Goal: Task Accomplishment & Management: Manage account settings

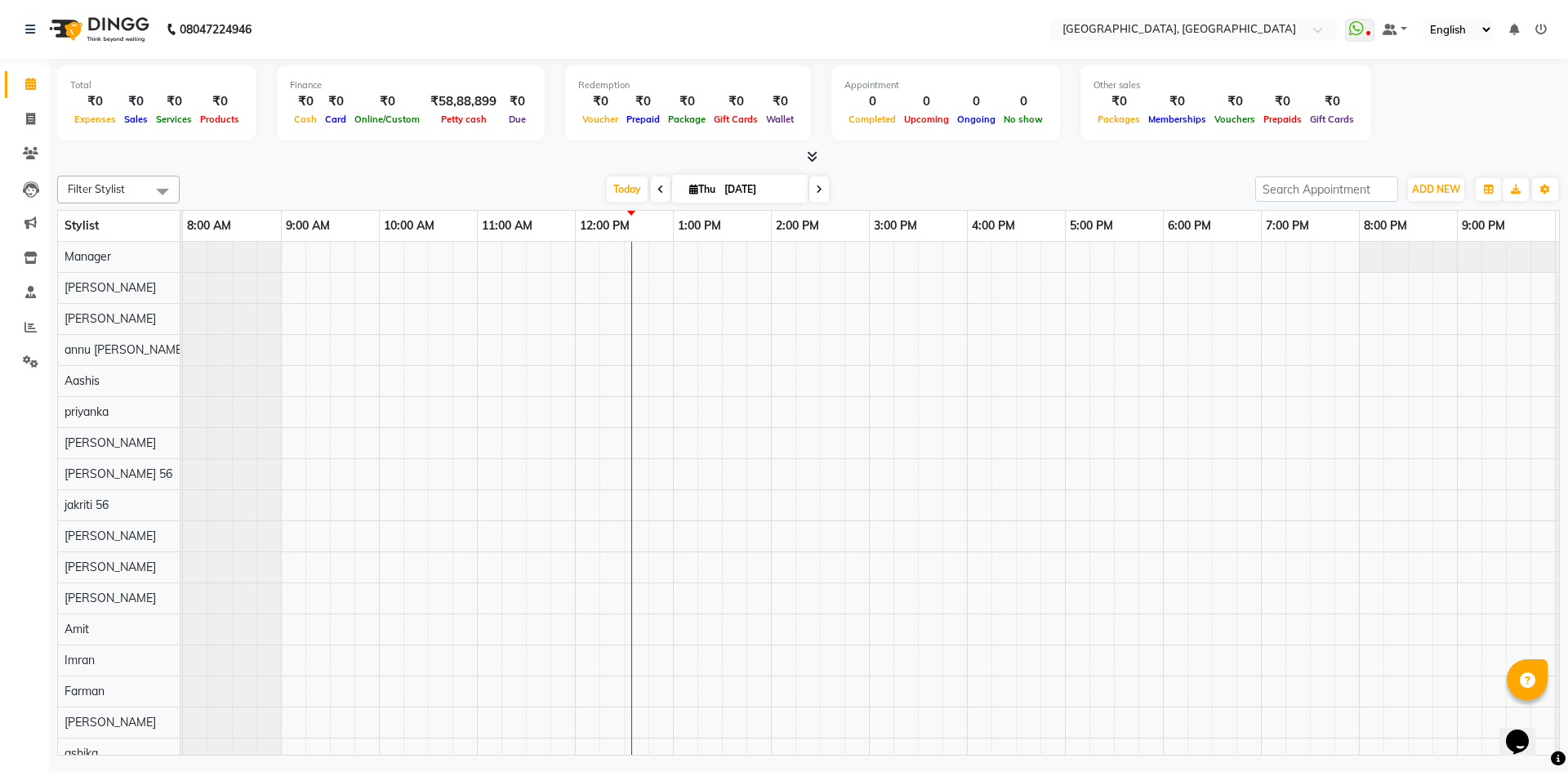
click at [804, 155] on span at bounding box center [809, 157] width 18 height 18
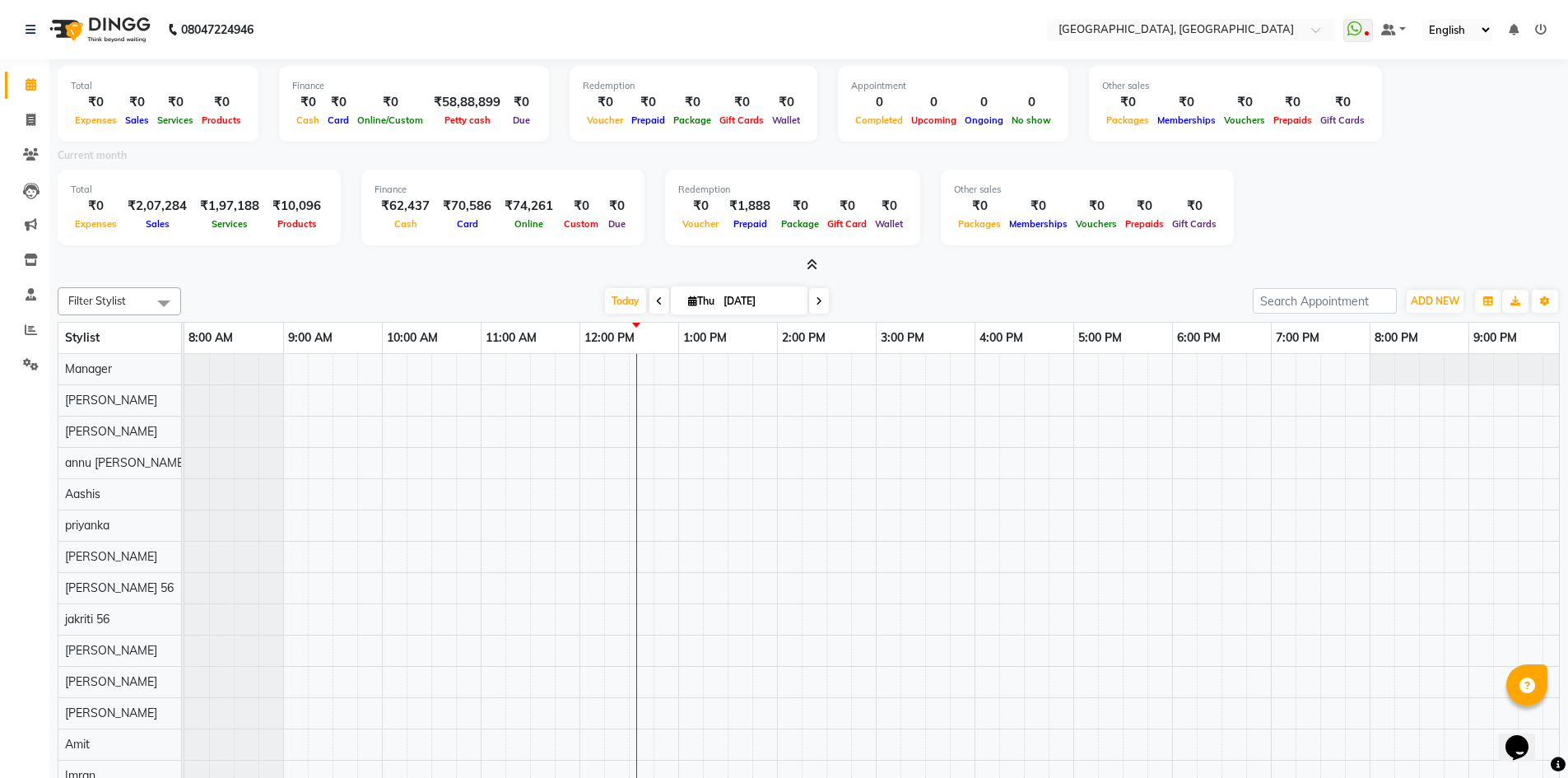
click at [808, 266] on icon at bounding box center [812, 265] width 11 height 13
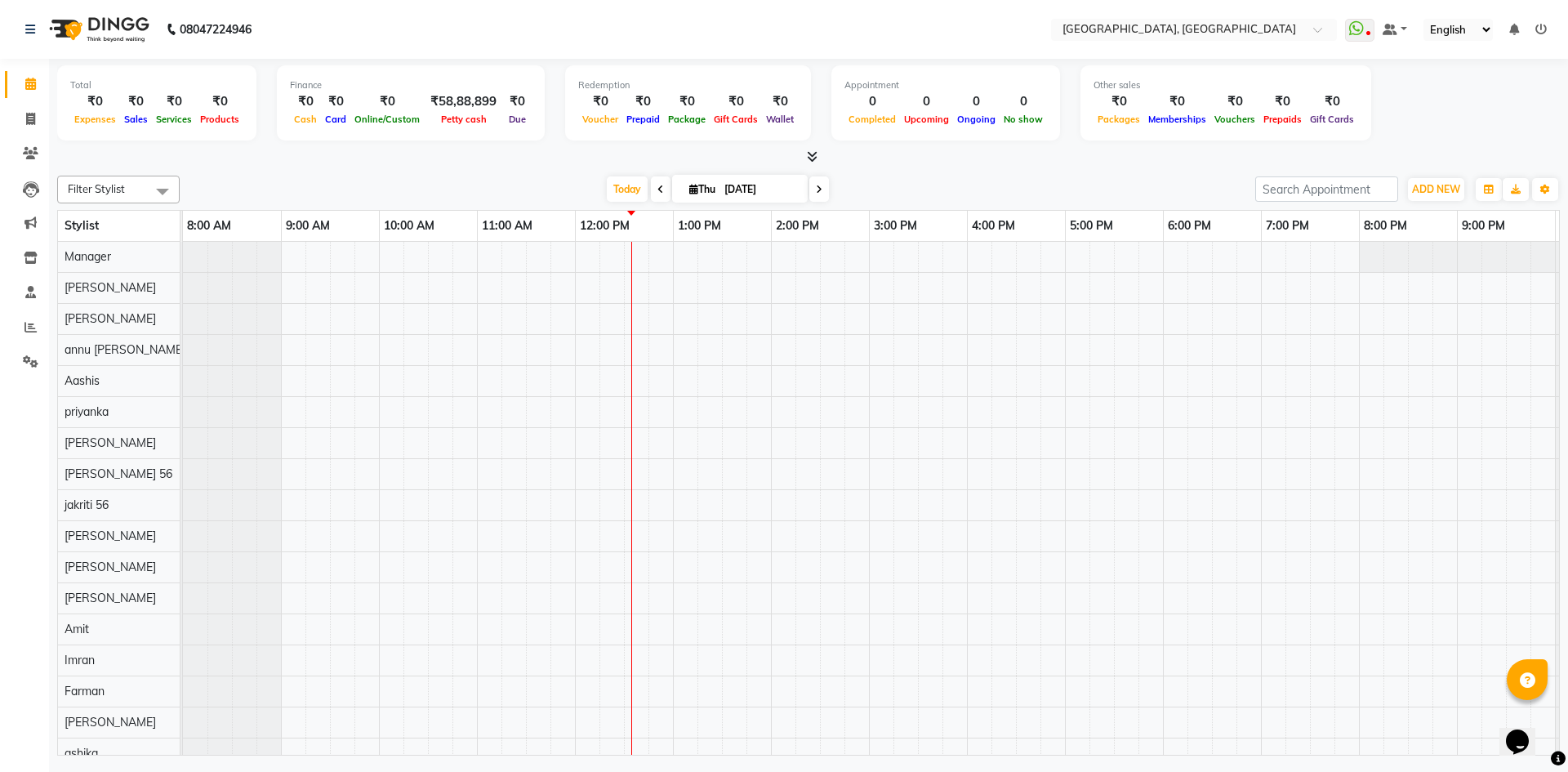
click at [808, 160] on icon at bounding box center [812, 156] width 11 height 13
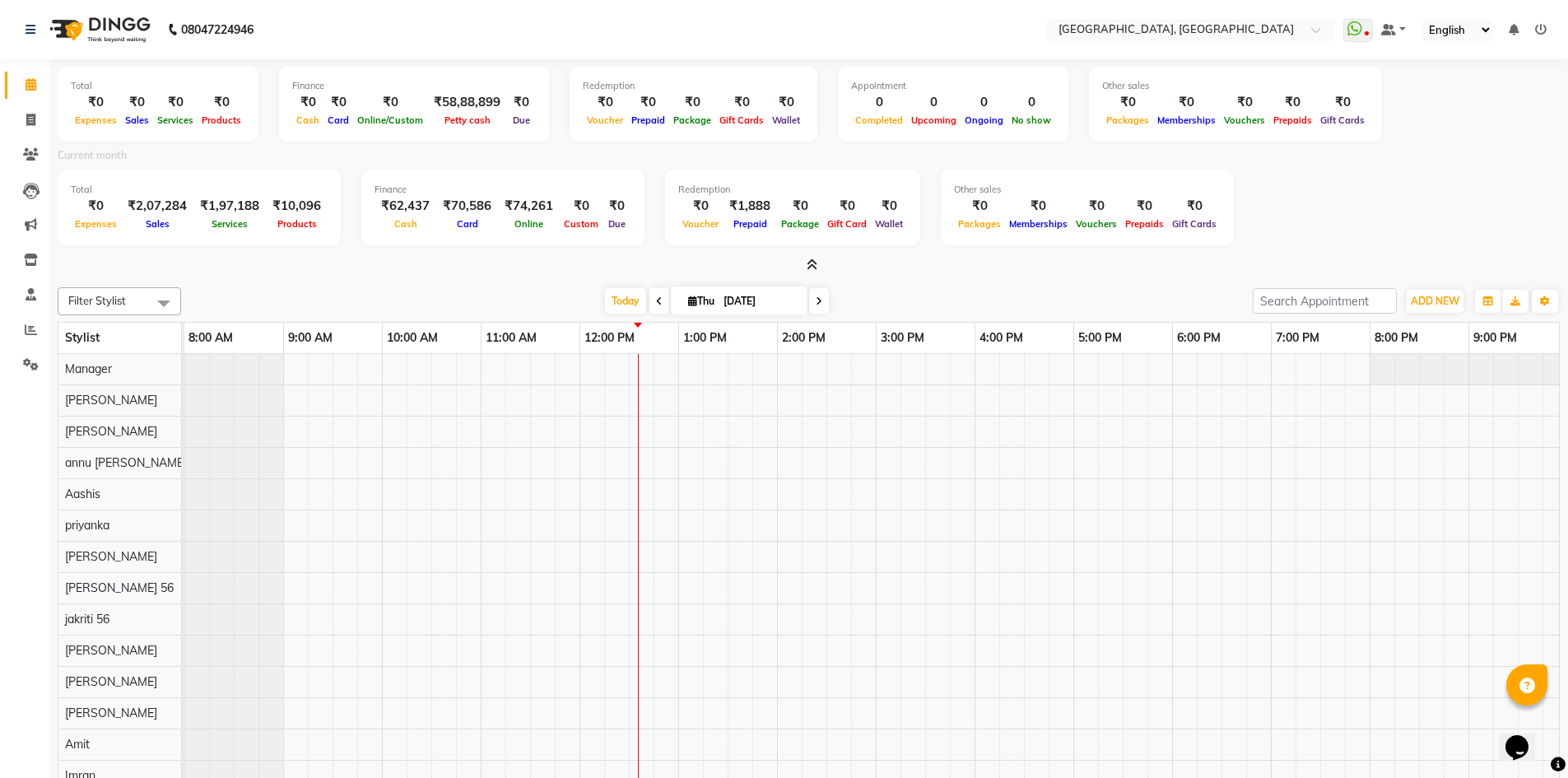
click at [808, 258] on span at bounding box center [808, 266] width 18 height 18
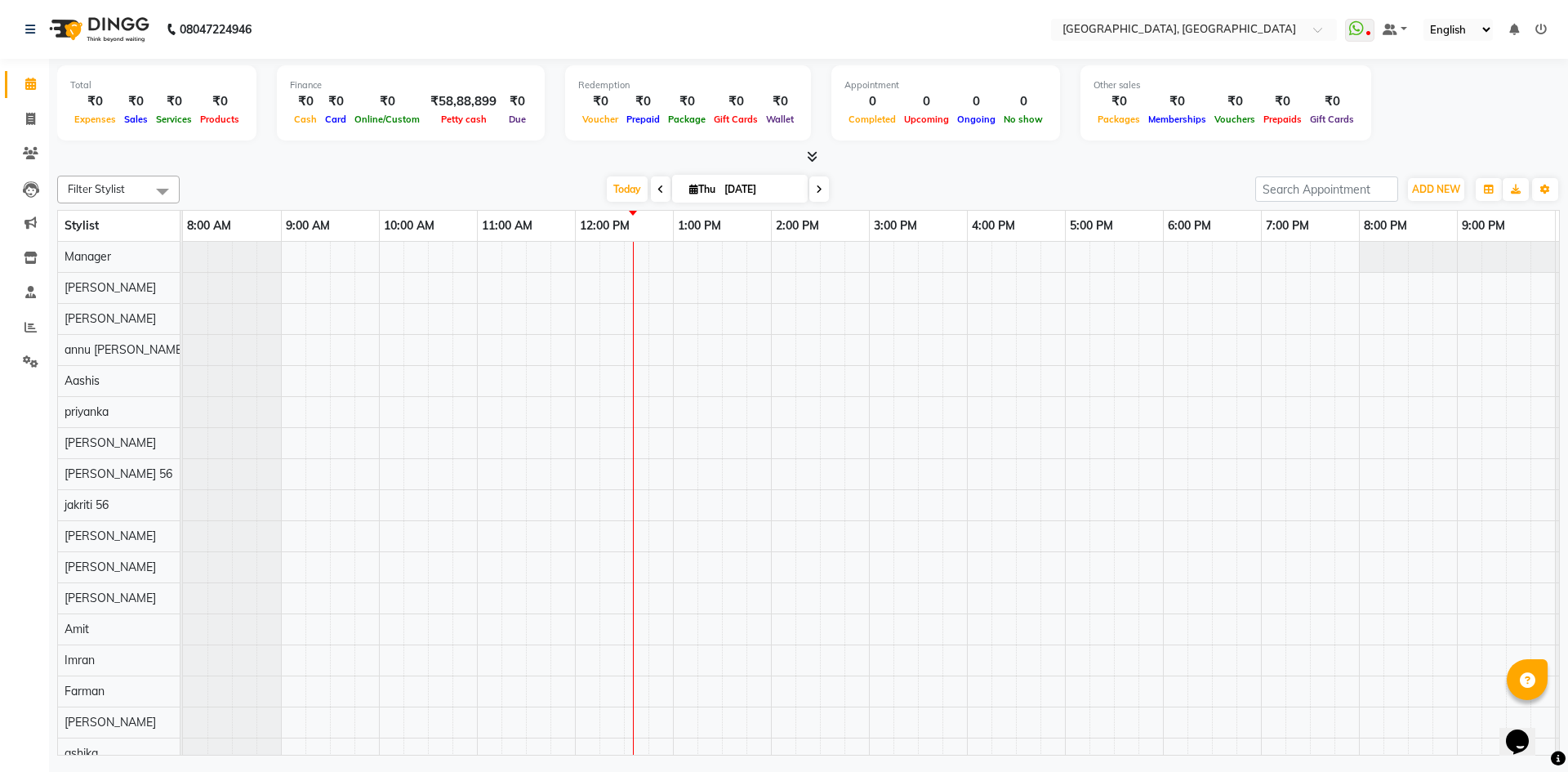
click at [807, 151] on icon at bounding box center [812, 156] width 11 height 13
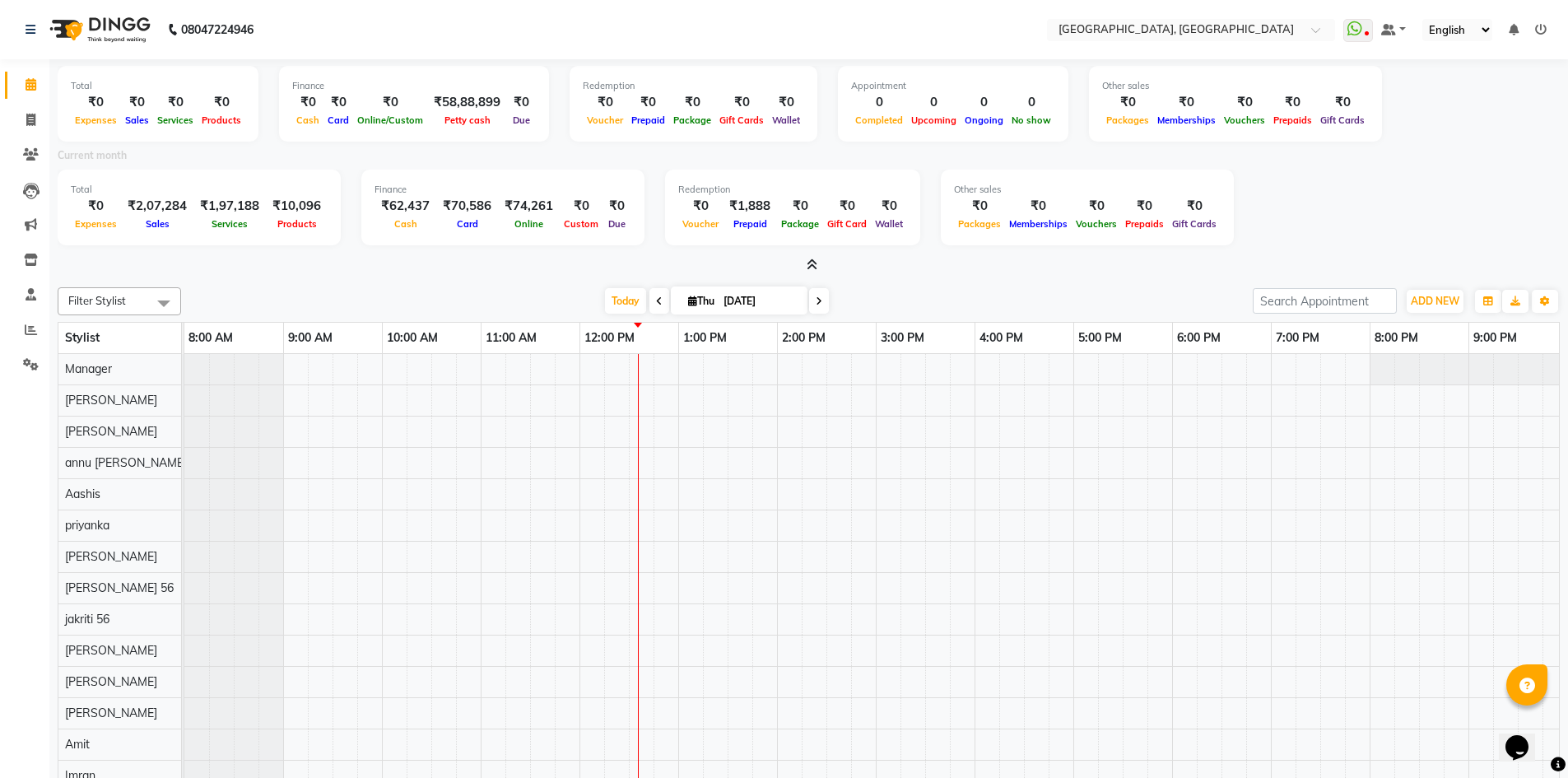
click at [808, 258] on span at bounding box center [808, 266] width 18 height 18
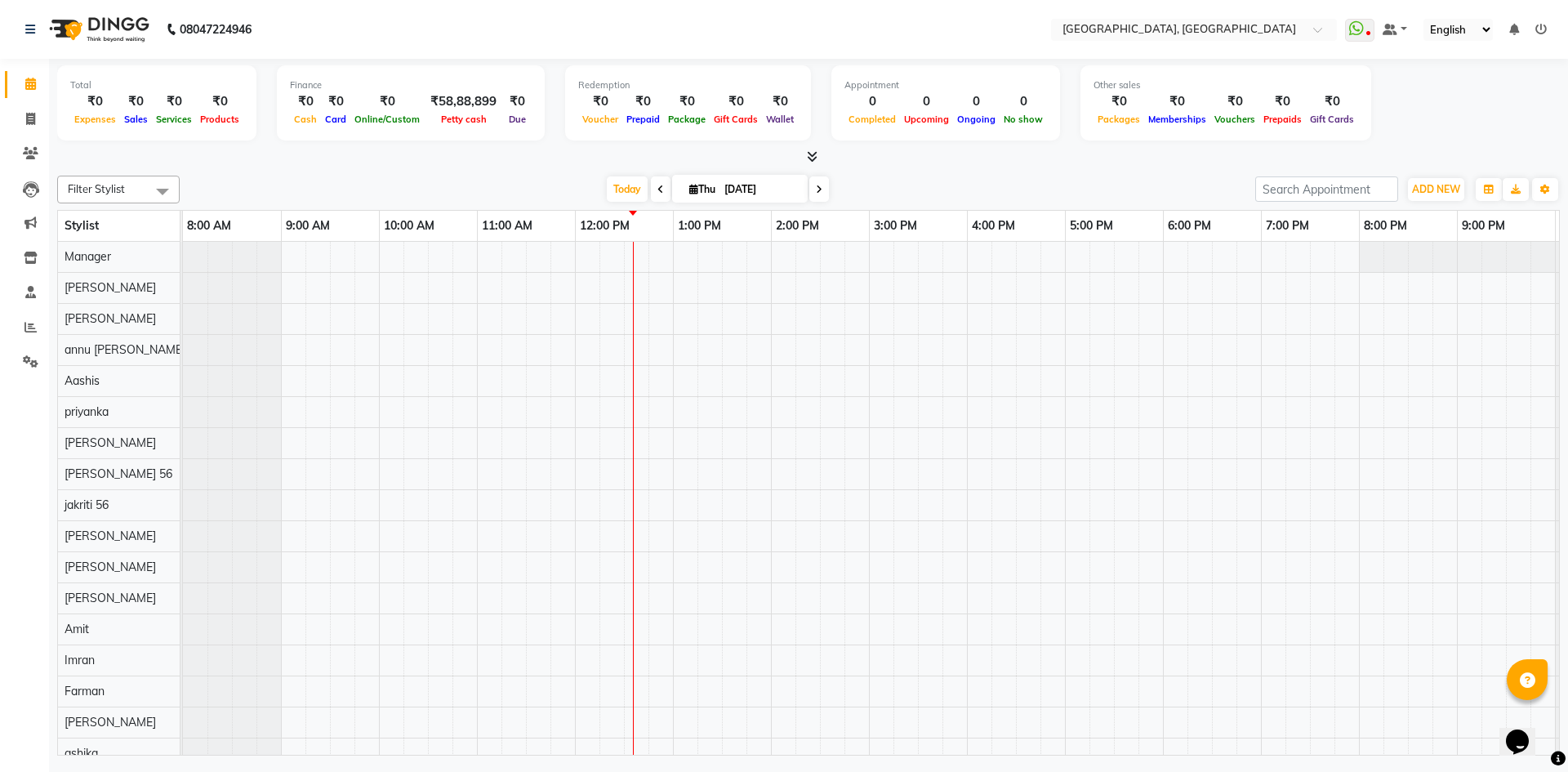
click at [806, 152] on span at bounding box center [809, 157] width 18 height 18
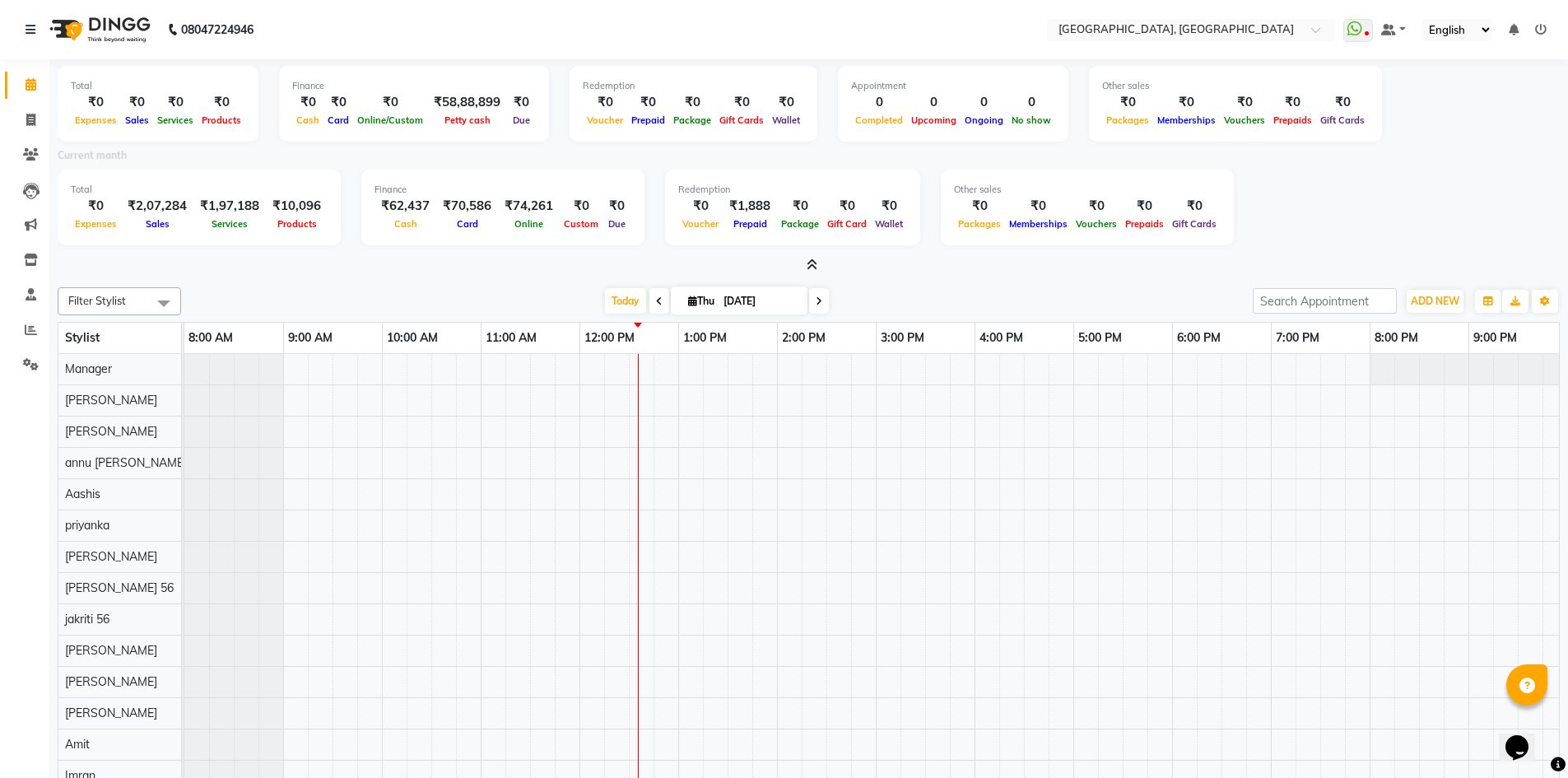
click at [808, 263] on icon at bounding box center [812, 265] width 11 height 13
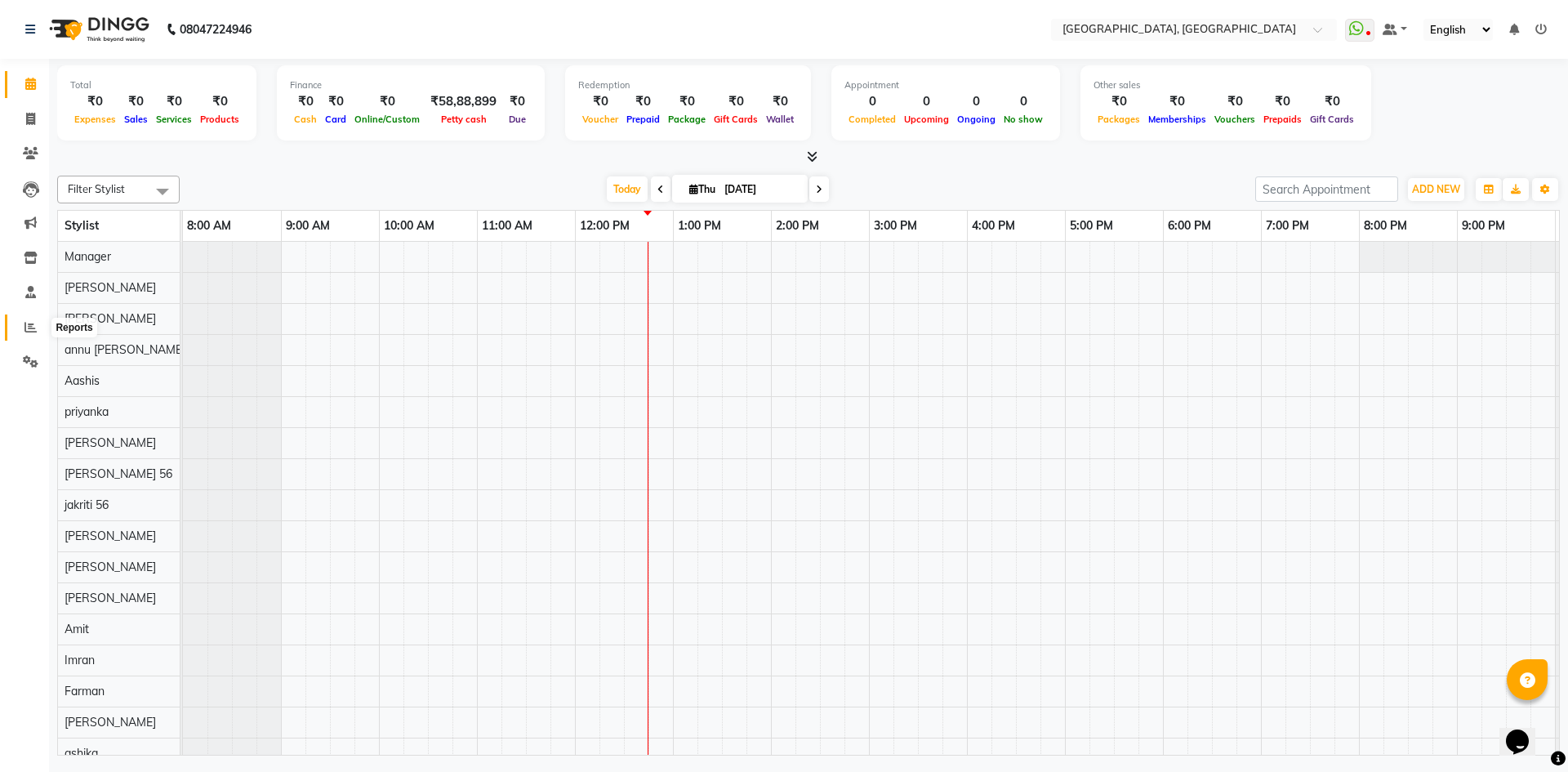
click at [23, 325] on span at bounding box center [31, 328] width 28 height 18
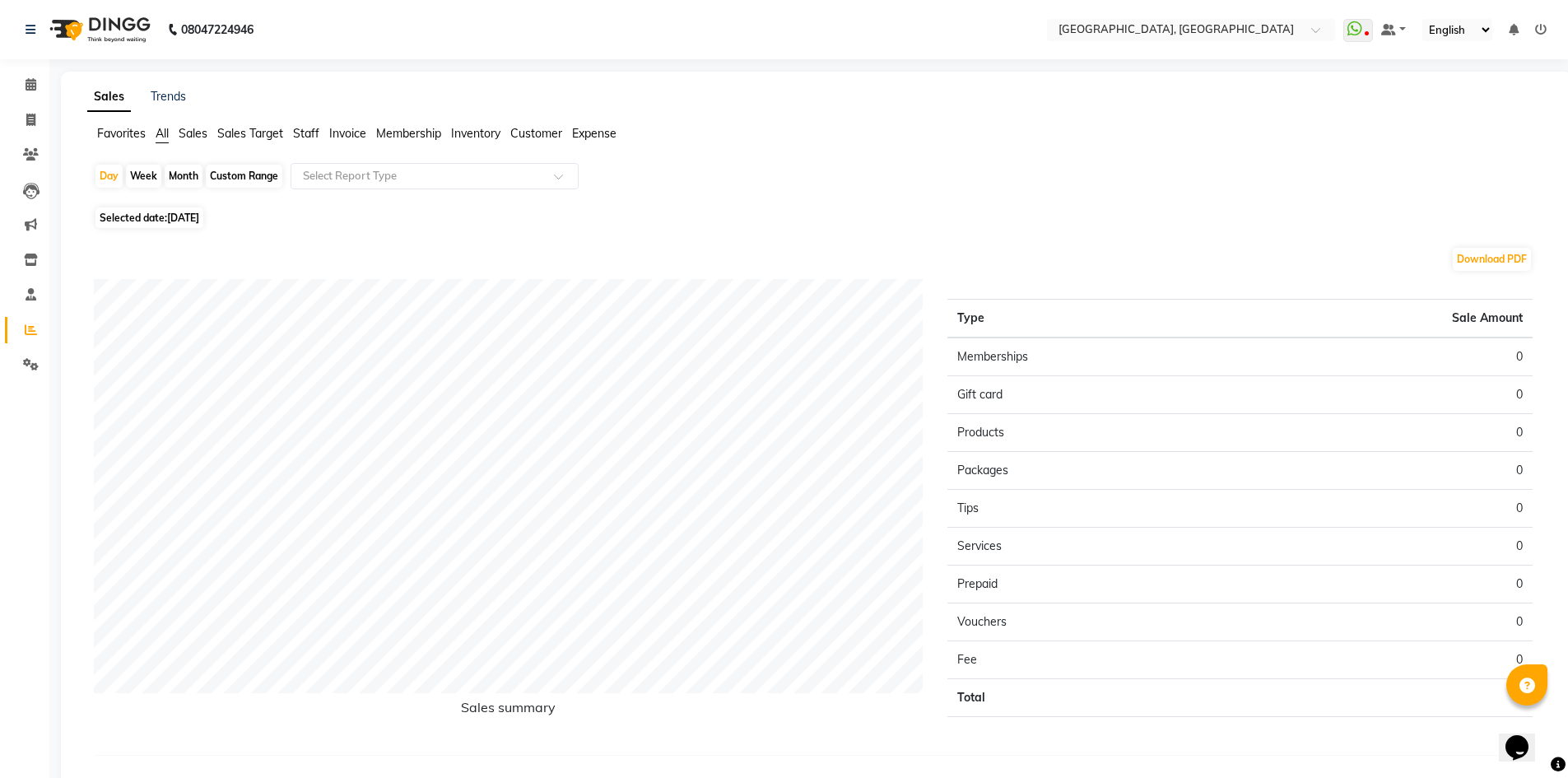
click at [307, 134] on span "Staff" at bounding box center [306, 133] width 26 height 15
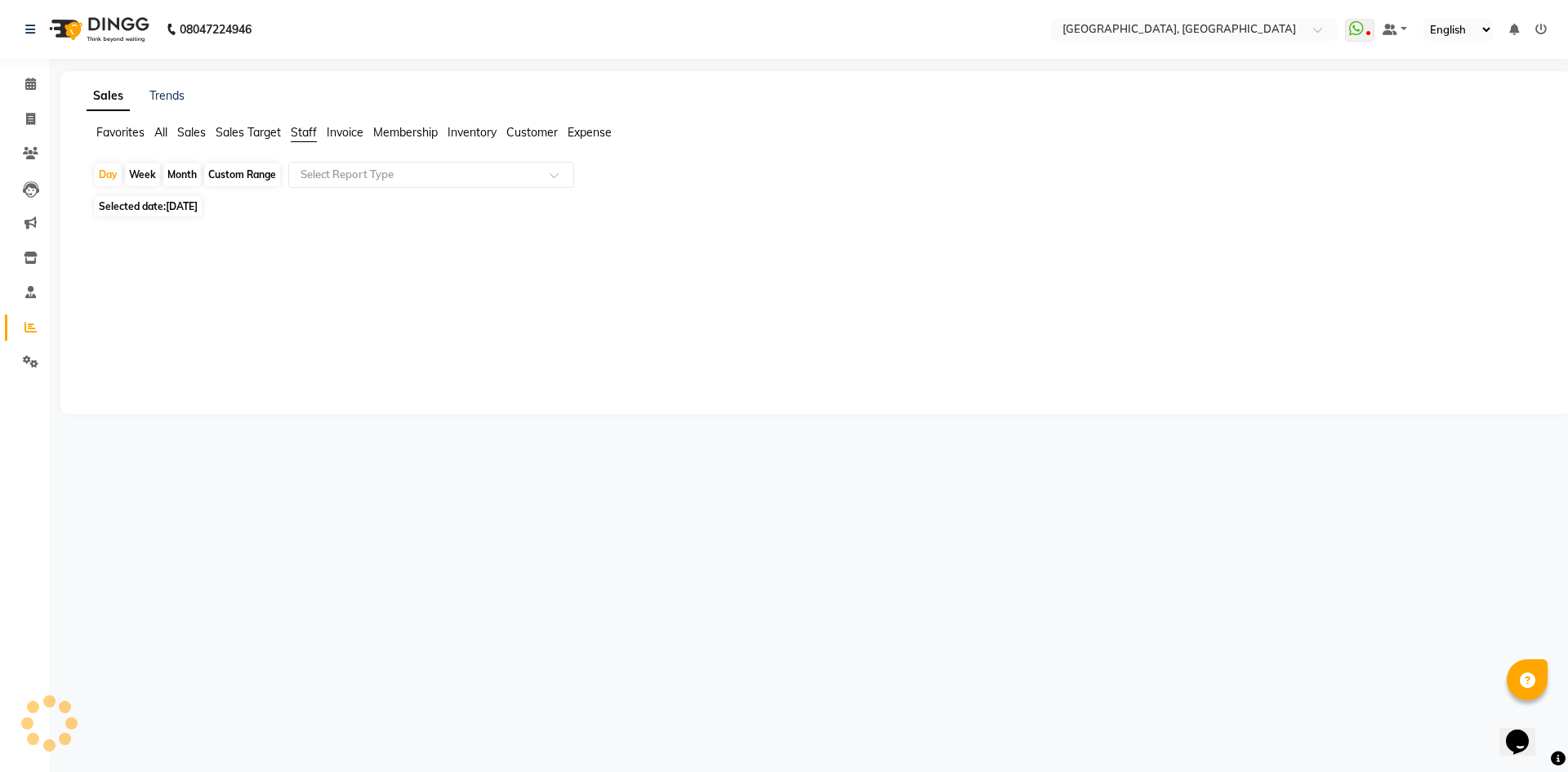
click at [187, 170] on div "Month" at bounding box center [182, 174] width 38 height 23
select select "9"
select select "2025"
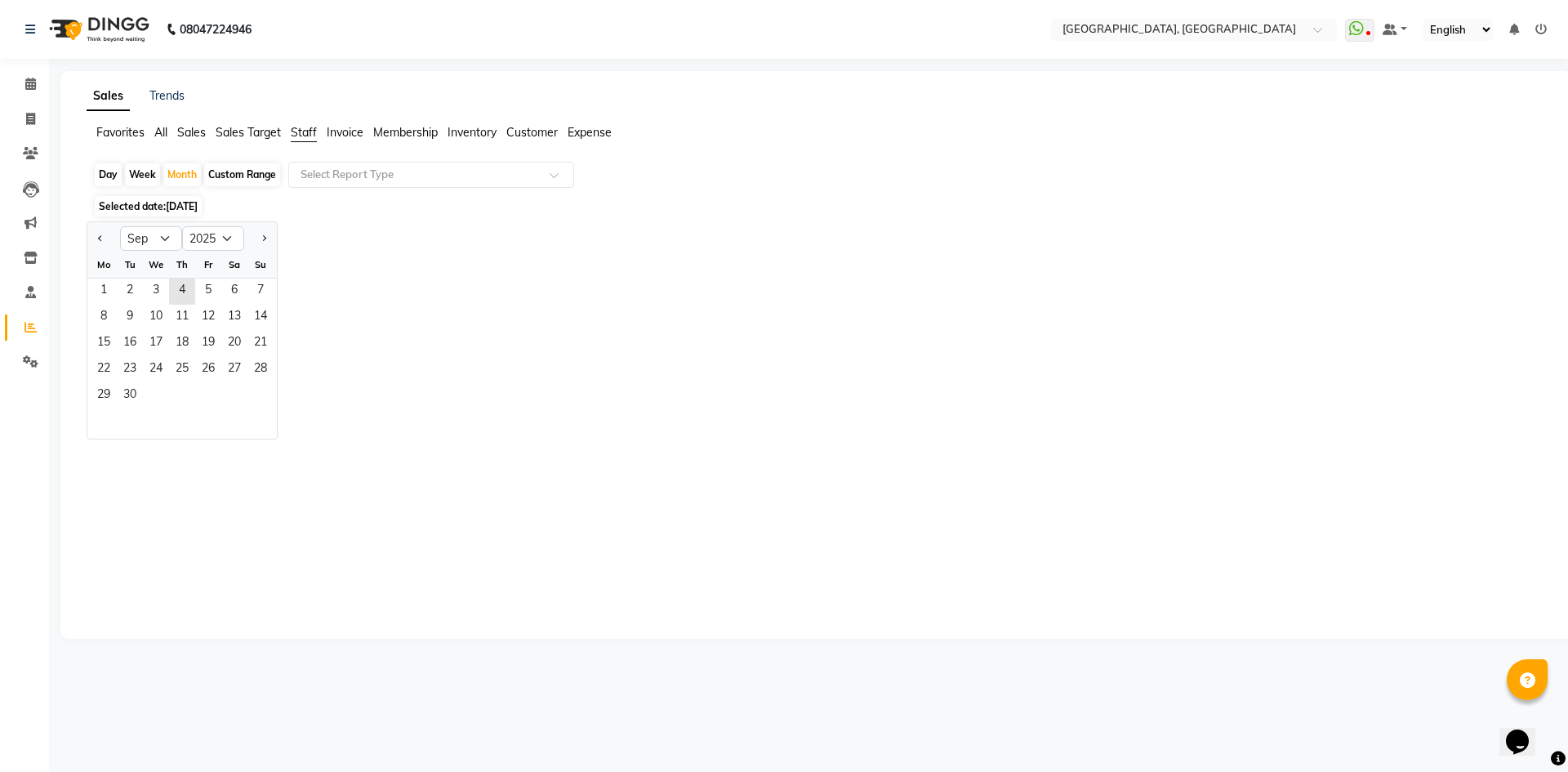
click at [89, 287] on div "1 2 3 4 5 6 7" at bounding box center [182, 291] width 189 height 26
click at [105, 294] on span "1" at bounding box center [103, 291] width 26 height 26
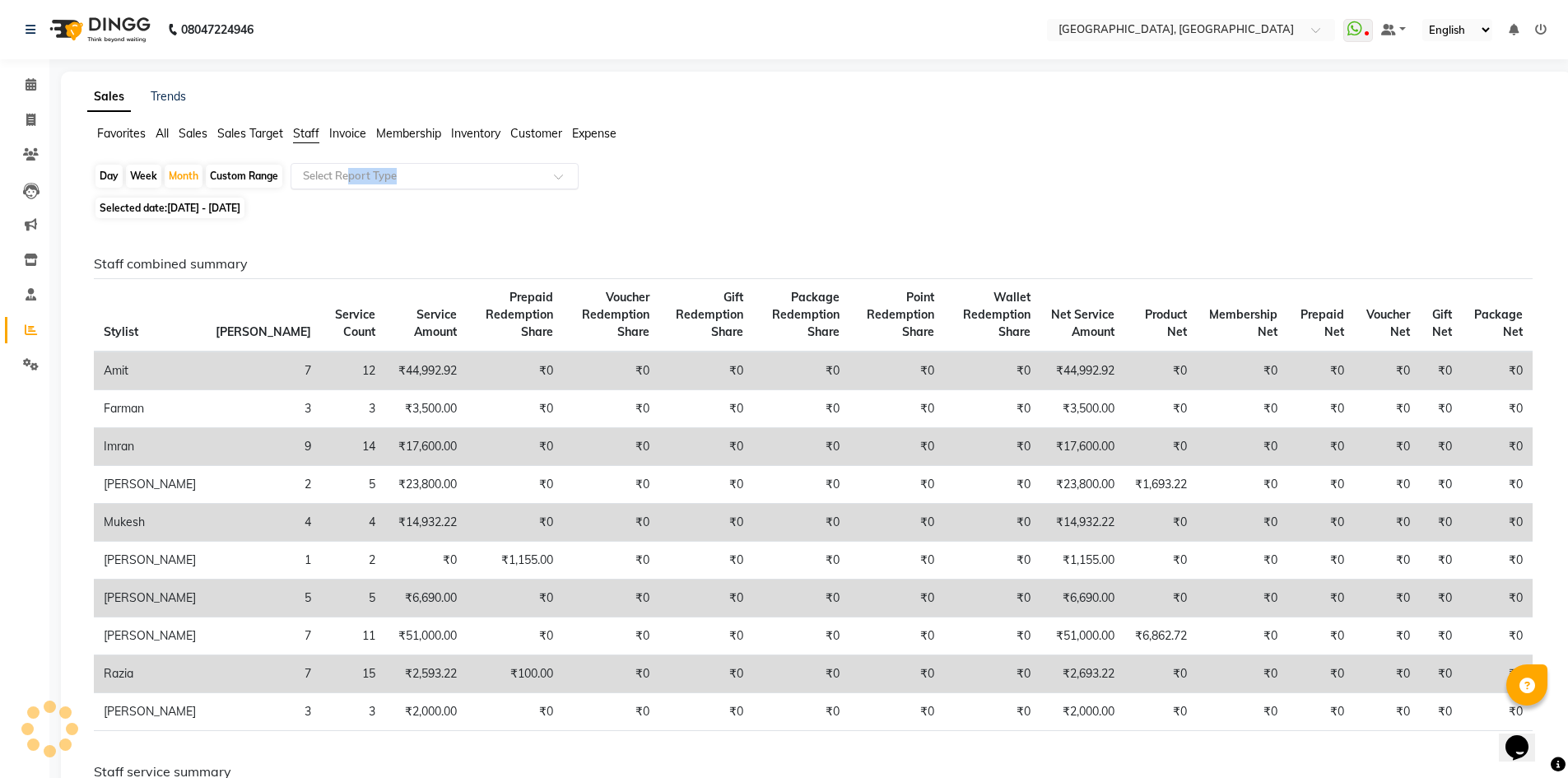
drag, startPoint x: 349, startPoint y: 158, endPoint x: 364, endPoint y: 174, distance: 21.9
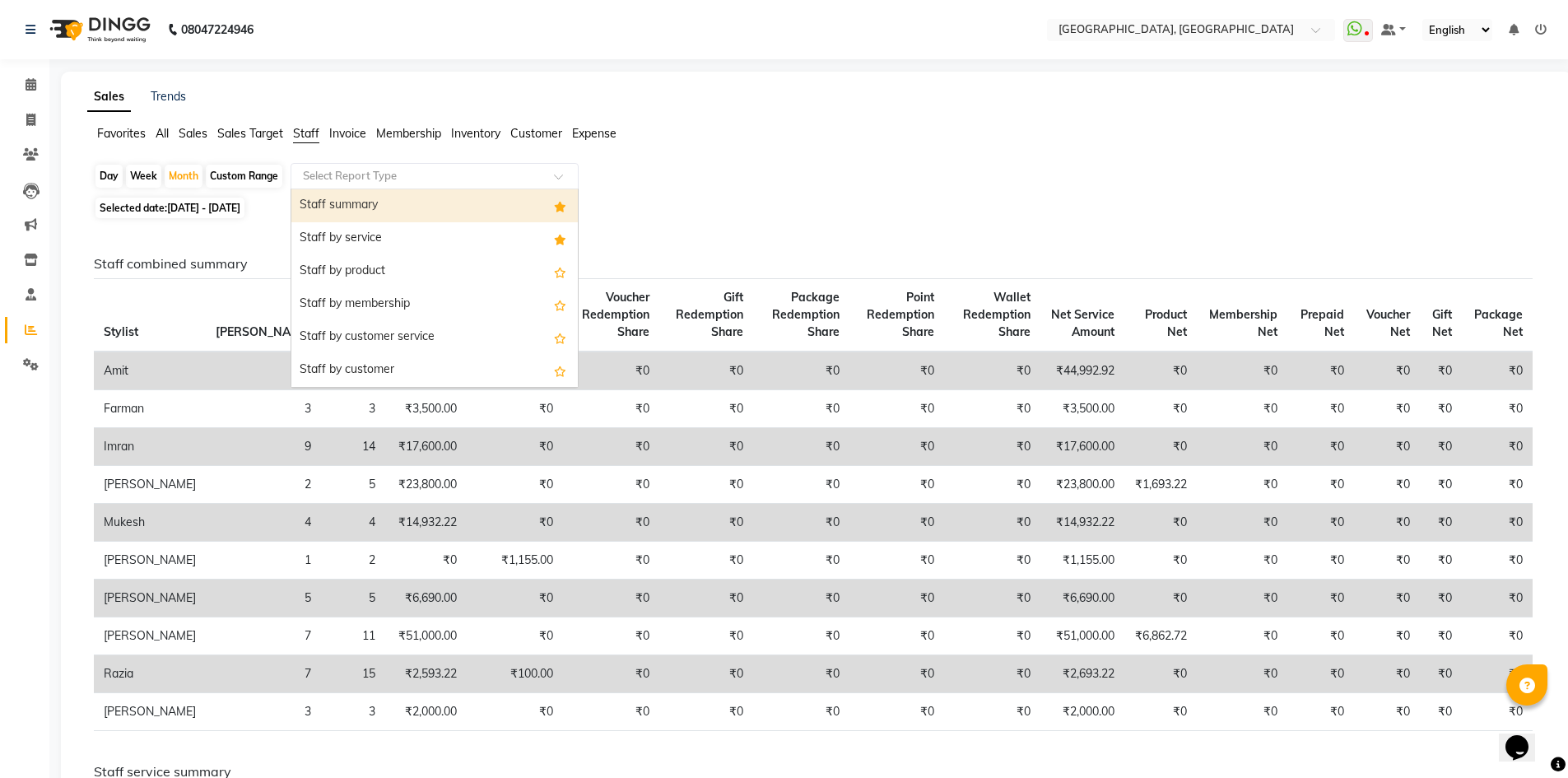
click at [364, 174] on input "text" at bounding box center [417, 176] width 237 height 17
click at [368, 206] on div "Staff summary" at bounding box center [435, 206] width 287 height 33
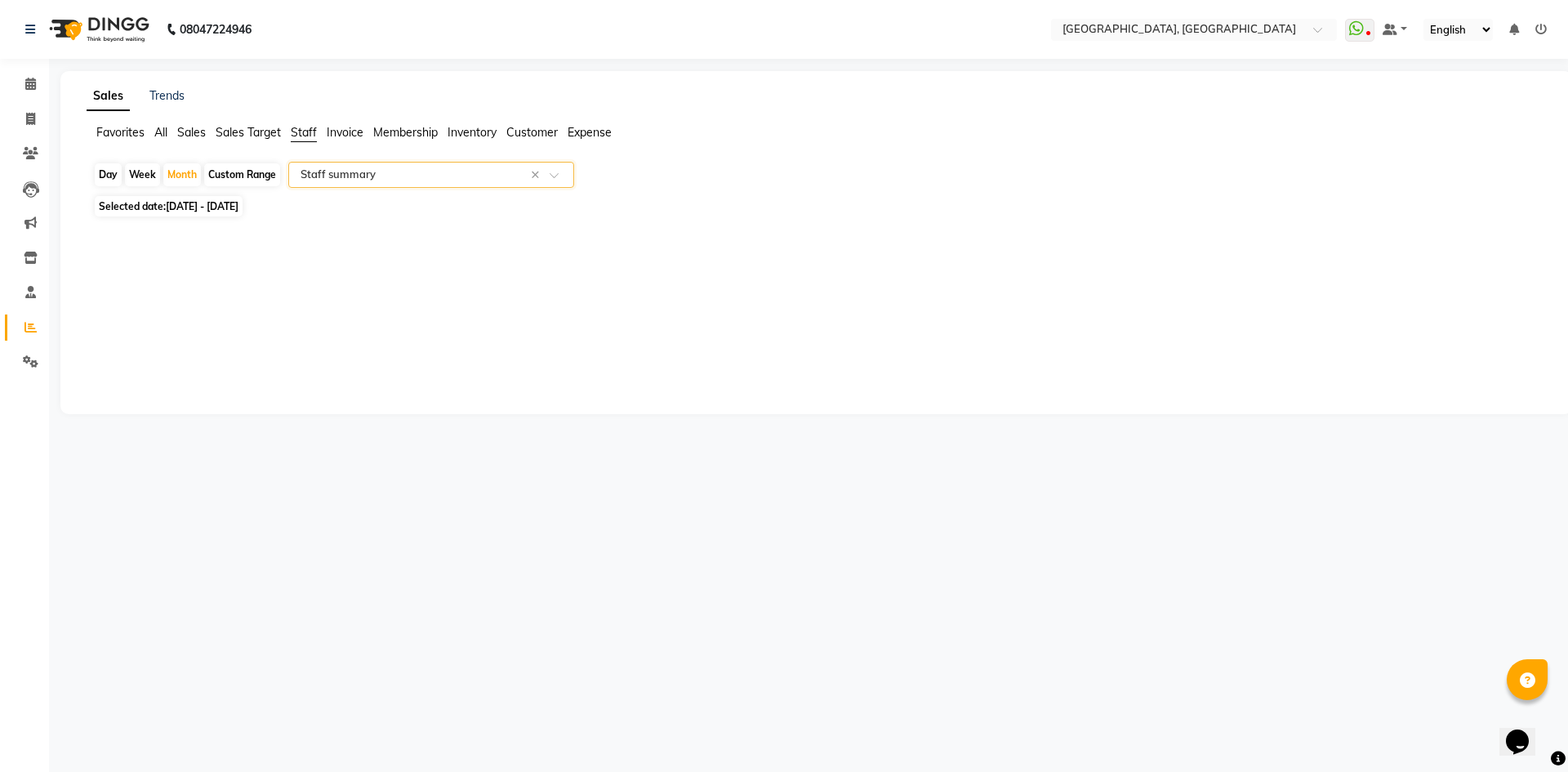
select select "full_report"
select select "csv"
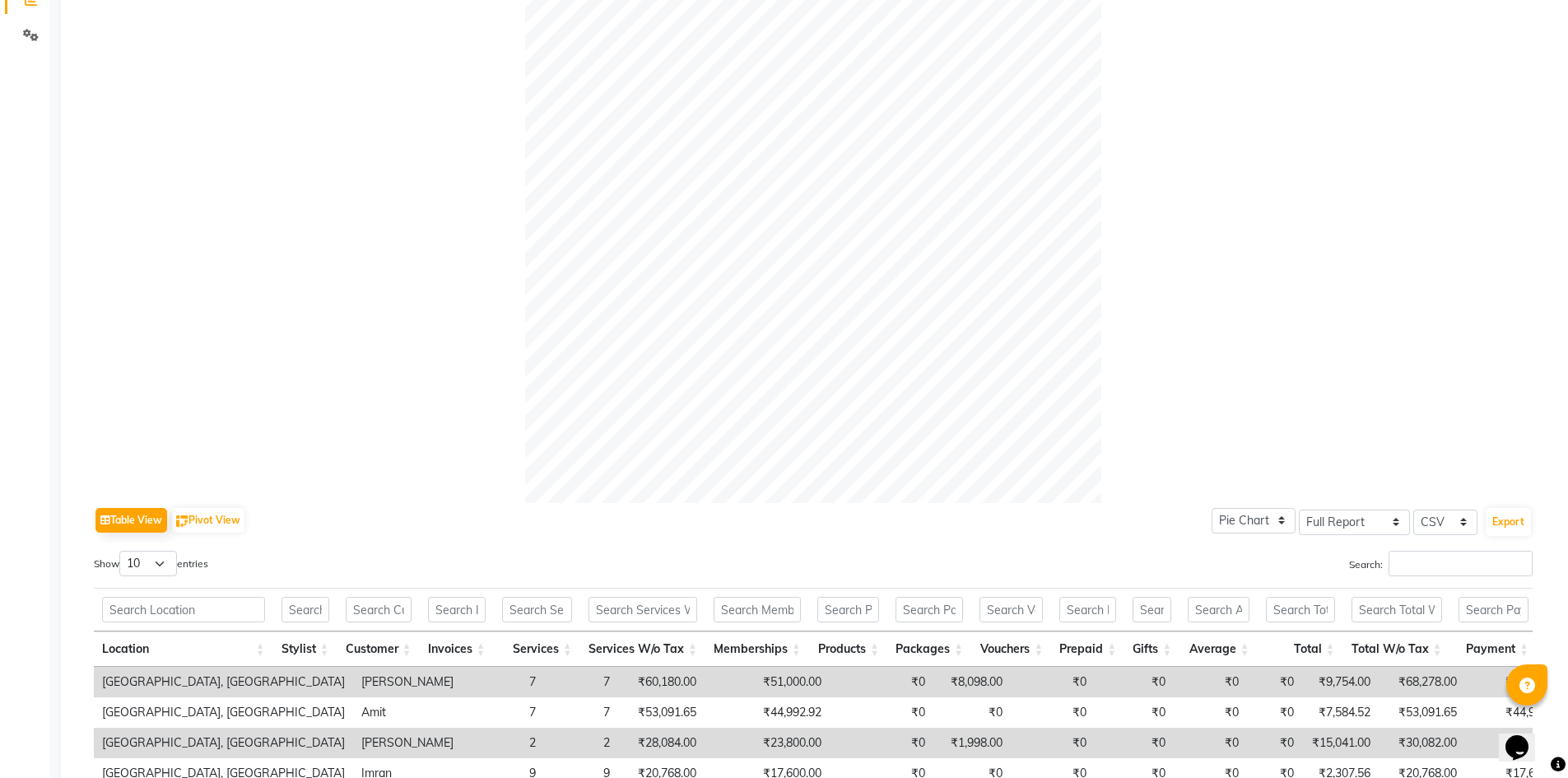
scroll to position [672, 0]
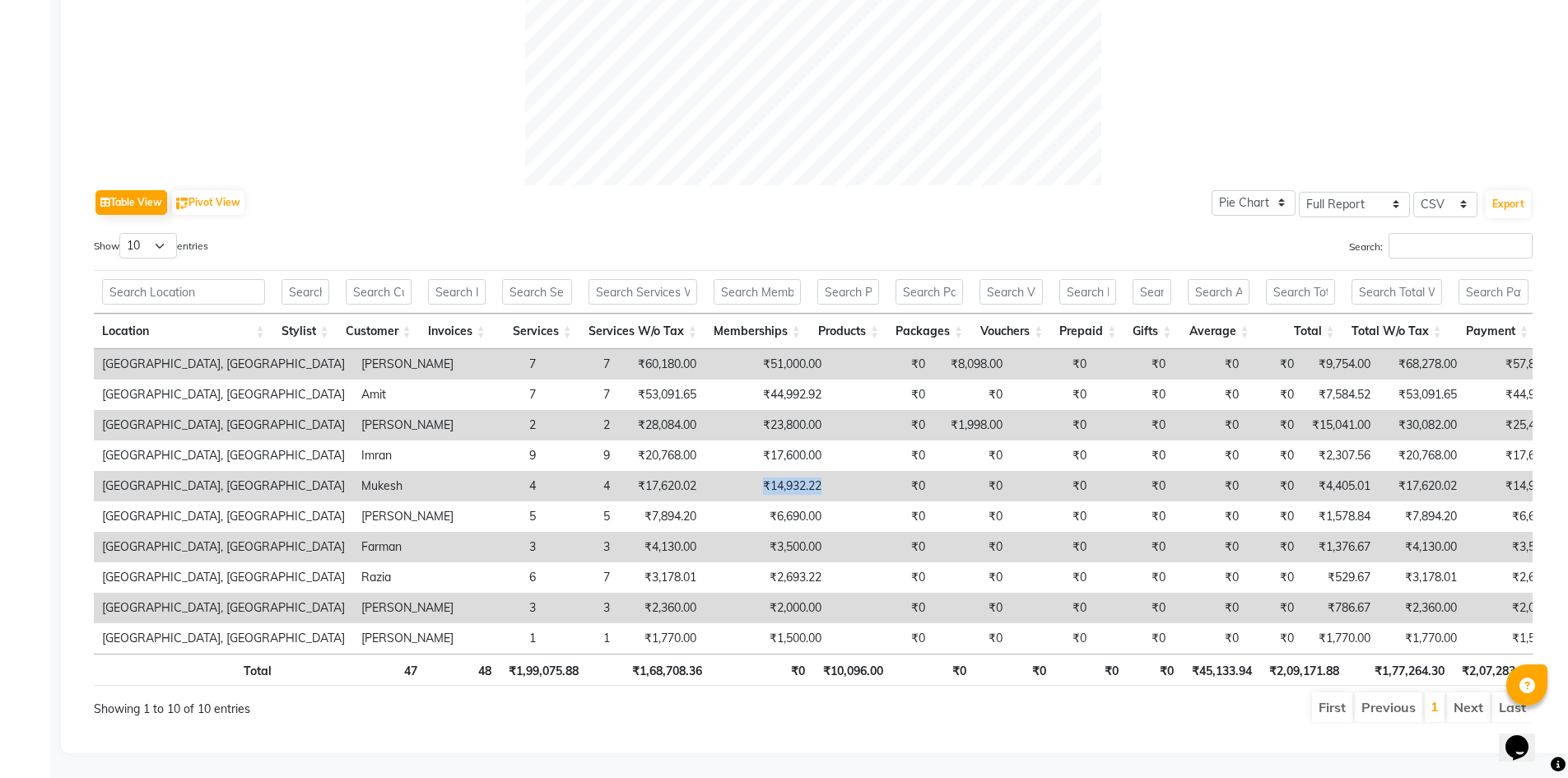
drag, startPoint x: 633, startPoint y: 467, endPoint x: 716, endPoint y: 471, distance: 83.1
click at [716, 471] on tr "Noi Tre Salon, Golf Course Road Mukesh 4 4 ₹17,620.02 ₹14,932.22 ₹0 ₹0 ₹0 ₹0 ₹0…" at bounding box center [1034, 486] width 1881 height 30
click at [830, 470] on td "₹0" at bounding box center [881, 486] width 104 height 30
drag, startPoint x: 626, startPoint y: 464, endPoint x: 752, endPoint y: 461, distance: 126.0
click at [752, 470] on tr "Noi Tre Salon, Golf Course Road Mukesh 4 4 ₹17,620.02 ₹14,932.22 ₹0 ₹0 ₹0 ₹0 ₹0…" at bounding box center [1034, 486] width 1881 height 30
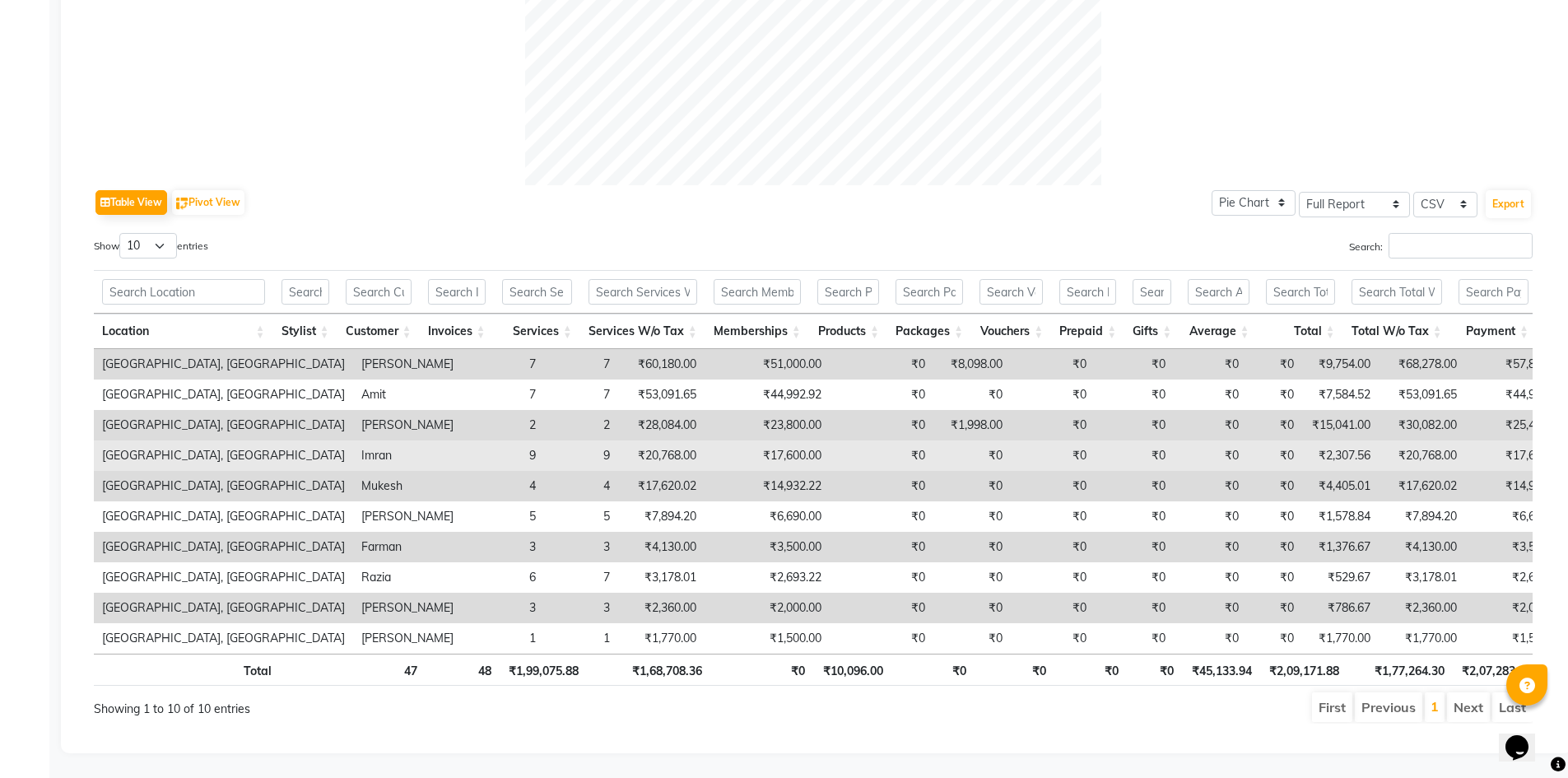
click at [830, 440] on td "₹0" at bounding box center [881, 455] width 104 height 30
drag, startPoint x: 621, startPoint y: 425, endPoint x: 775, endPoint y: 427, distance: 154.0
click at [775, 440] on tr "Noi Tre Salon, Golf Course Road Imran 9 9 ₹20,768.00 ₹17,600.00 ₹0 ₹0 ₹0 ₹0 ₹0 …" at bounding box center [1034, 455] width 1881 height 30
click at [830, 440] on td "₹0" at bounding box center [881, 455] width 104 height 30
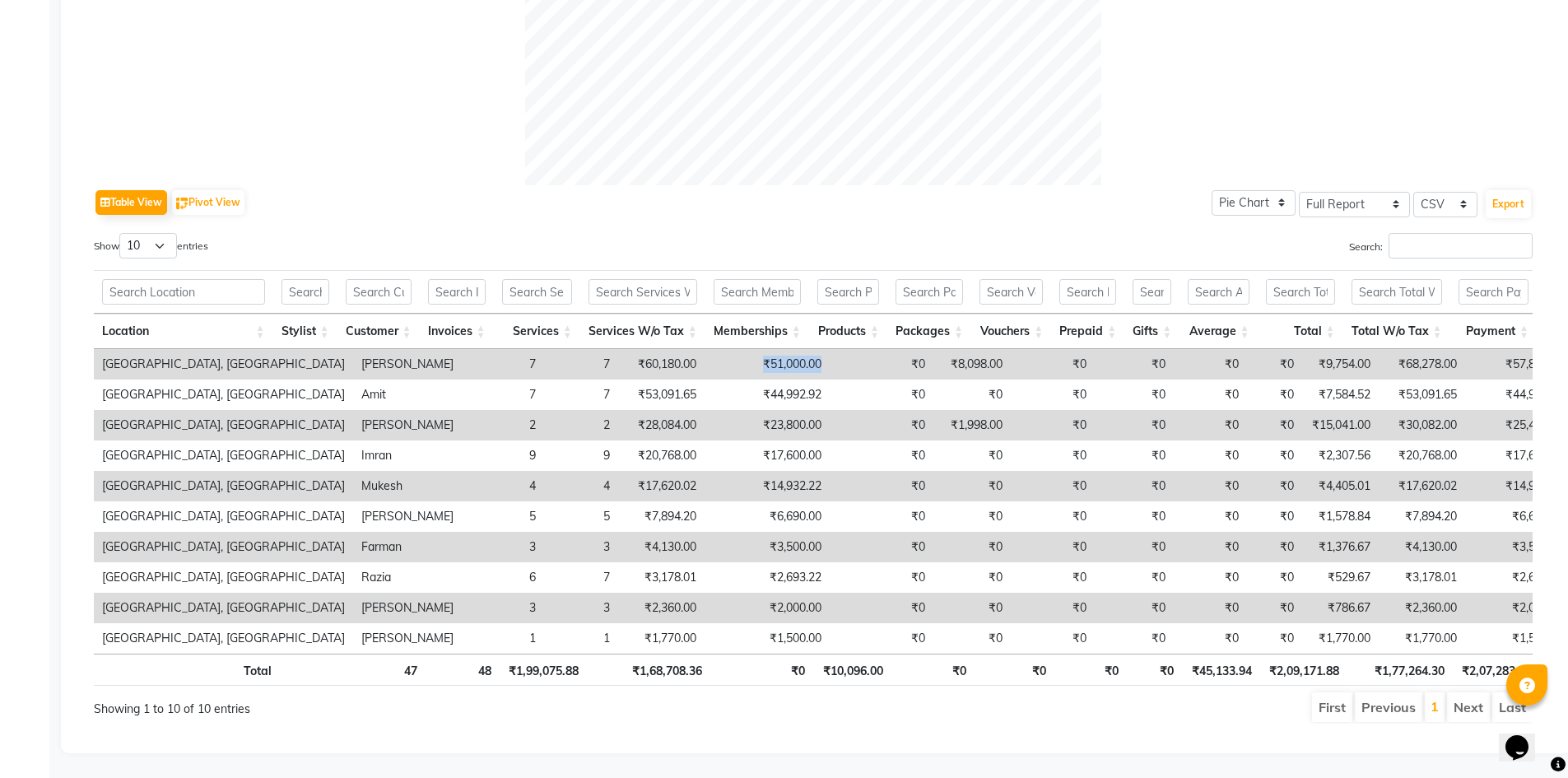
drag, startPoint x: 635, startPoint y: 332, endPoint x: 711, endPoint y: 331, distance: 76.0
click at [711, 349] on tr "Noi Tre Salon, Golf Course Road Rashid 7 7 ₹60,180.00 ₹51,000.00 ₹0 ₹8,098.00 ₹…" at bounding box center [1034, 364] width 1881 height 30
click at [707, 349] on td "₹51,000.00" at bounding box center [767, 364] width 125 height 30
drag, startPoint x: 707, startPoint y: 335, endPoint x: 631, endPoint y: 332, distance: 76.1
click at [705, 349] on td "₹51,000.00" at bounding box center [767, 364] width 125 height 30
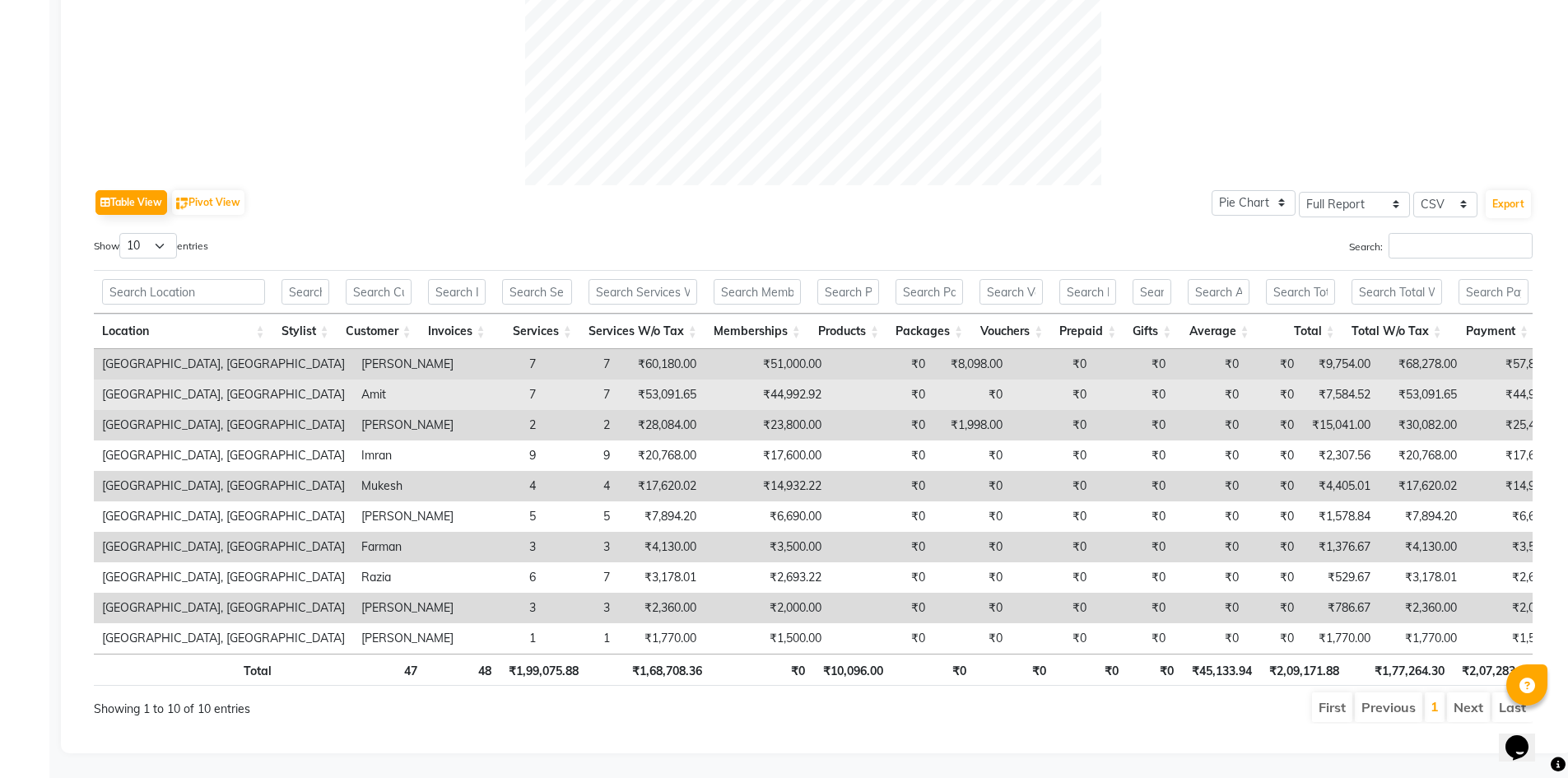
click at [705, 379] on td "₹44,992.92" at bounding box center [767, 394] width 125 height 30
drag, startPoint x: 631, startPoint y: 370, endPoint x: 722, endPoint y: 371, distance: 91.0
click at [722, 379] on tr "Noi Tre Salon, Golf Course Road Amit 7 7 ₹53,091.65 ₹44,992.92 ₹0 ₹0 ₹0 ₹0 ₹0 ₹…" at bounding box center [1034, 394] width 1881 height 30
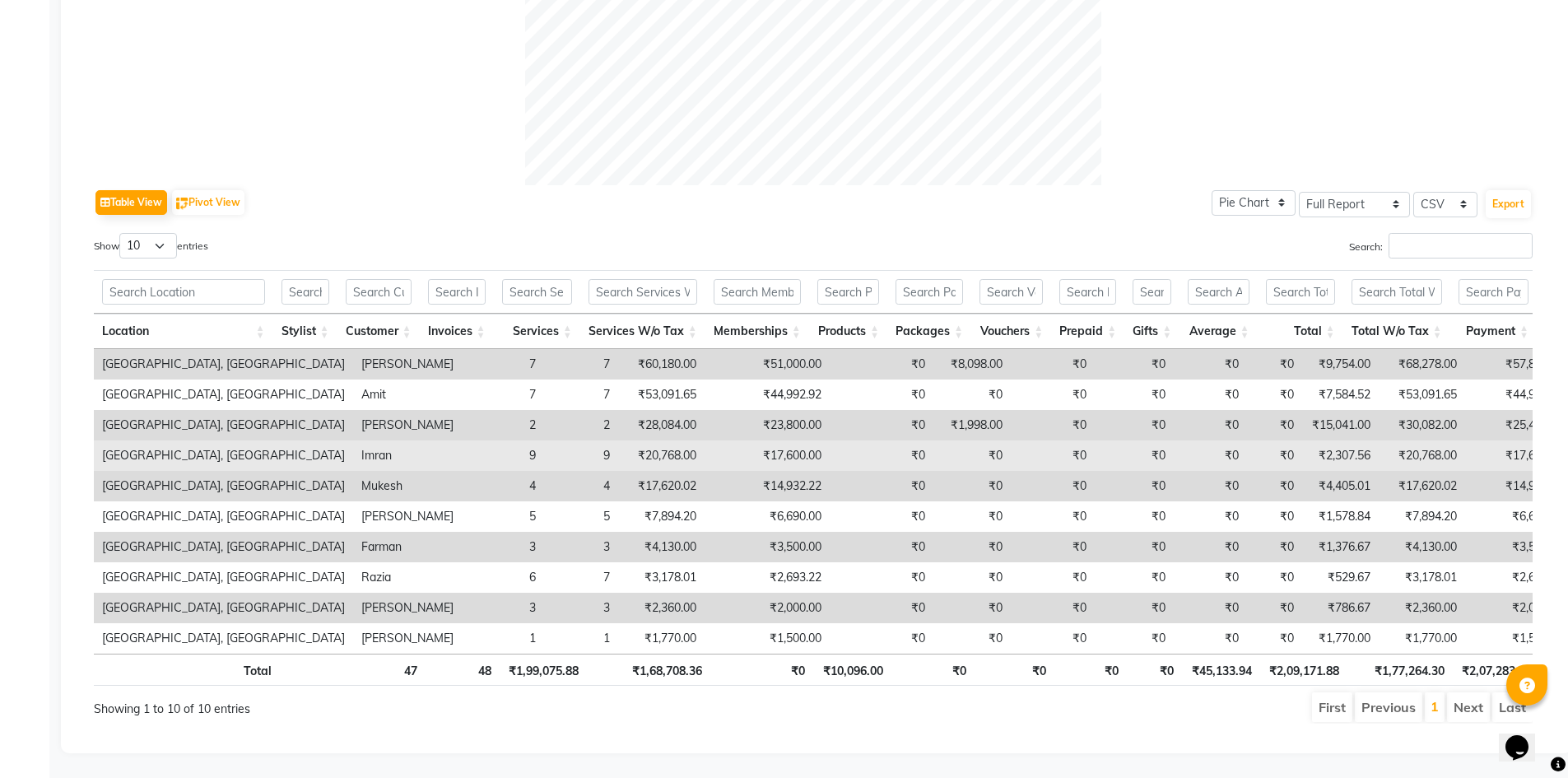
click at [830, 442] on td "₹0" at bounding box center [881, 455] width 104 height 30
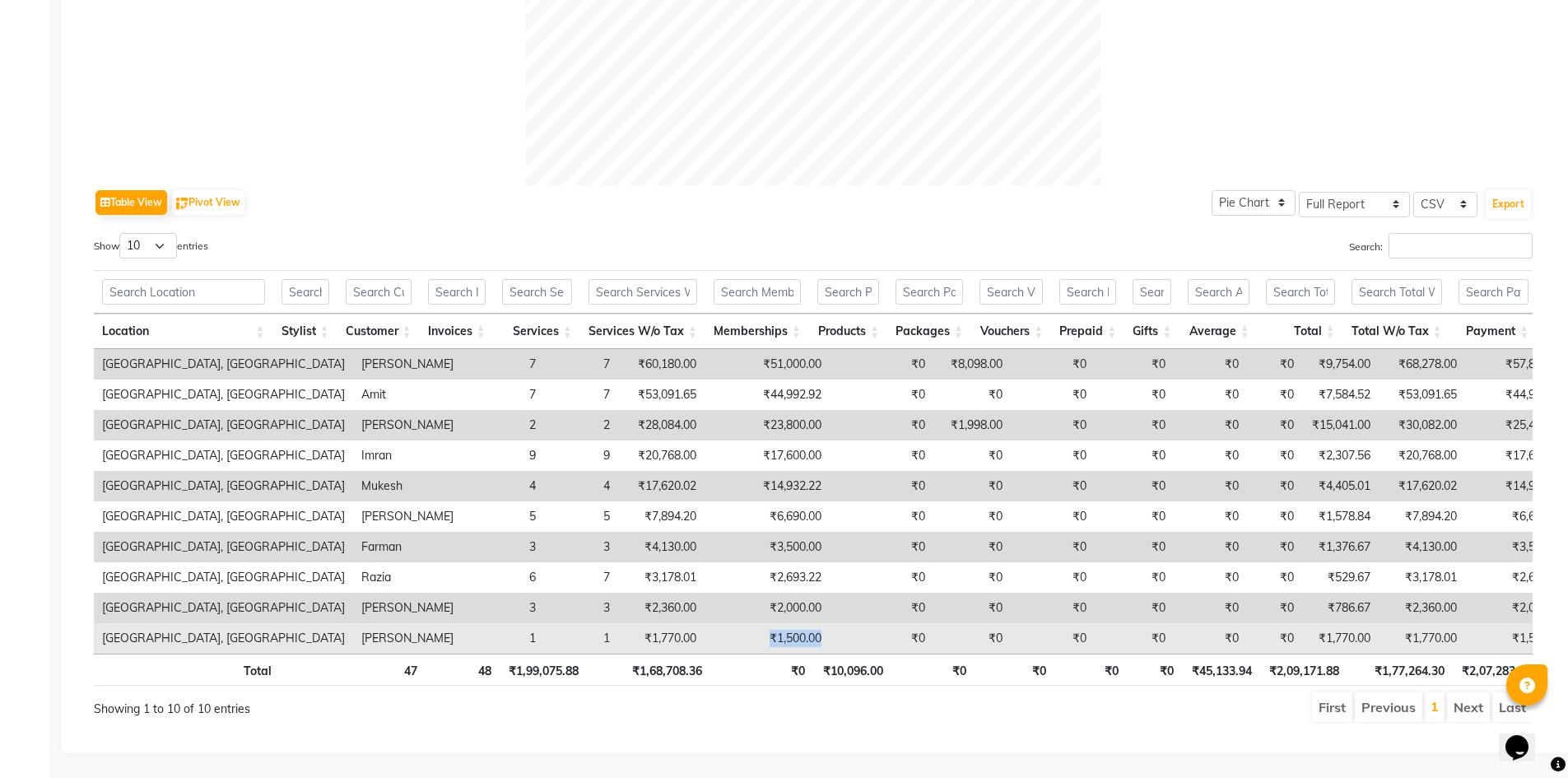
drag, startPoint x: 635, startPoint y: 614, endPoint x: 716, endPoint y: 614, distance: 81.0
click at [716, 623] on tr "Noi Tre Salon, Golf Course Road Nakul 1 1 ₹1,770.00 ₹1,500.00 ₹0 ₹0 ₹0 ₹0 ₹0 ₹0…" at bounding box center [1034, 638] width 1881 height 30
click at [830, 623] on td "₹0" at bounding box center [881, 638] width 104 height 30
drag, startPoint x: 636, startPoint y: 611, endPoint x: 718, endPoint y: 625, distance: 83.2
click at [718, 625] on tr "Noi Tre Salon, Golf Course Road Nakul 1 1 ₹1,770.00 ₹1,500.00 ₹0 ₹0 ₹0 ₹0 ₹0 ₹0…" at bounding box center [1034, 638] width 1881 height 30
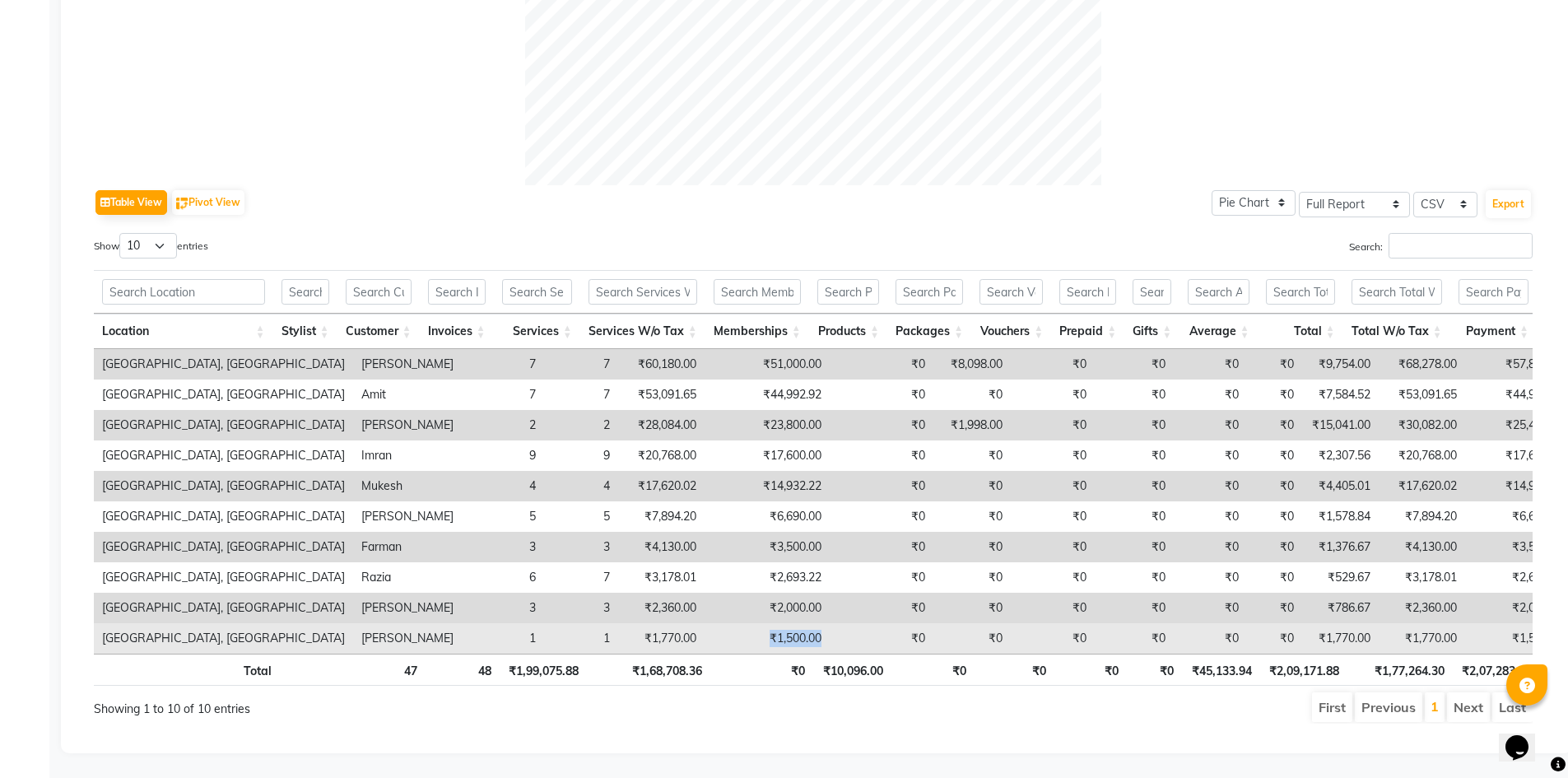
click at [705, 623] on td "₹1,500.00" at bounding box center [767, 638] width 125 height 30
drag, startPoint x: 649, startPoint y: 614, endPoint x: 701, endPoint y: 610, distance: 52.2
click at [705, 623] on td "₹1,500.00" at bounding box center [767, 638] width 125 height 30
